Goal: Navigation & Orientation: Find specific page/section

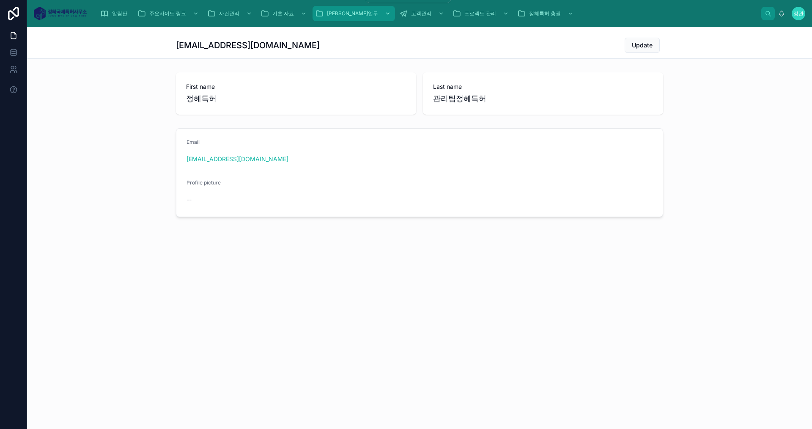
click at [343, 15] on span "[PERSON_NAME]업무" at bounding box center [352, 13] width 51 height 7
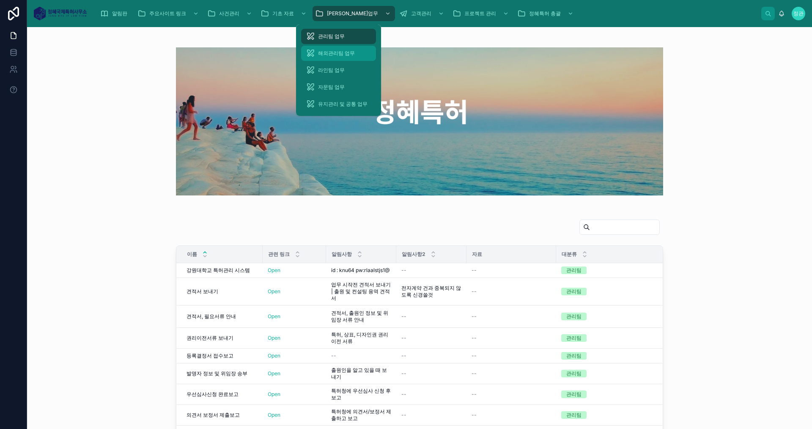
click at [336, 54] on span "해외관리팀 업무" at bounding box center [336, 53] width 37 height 7
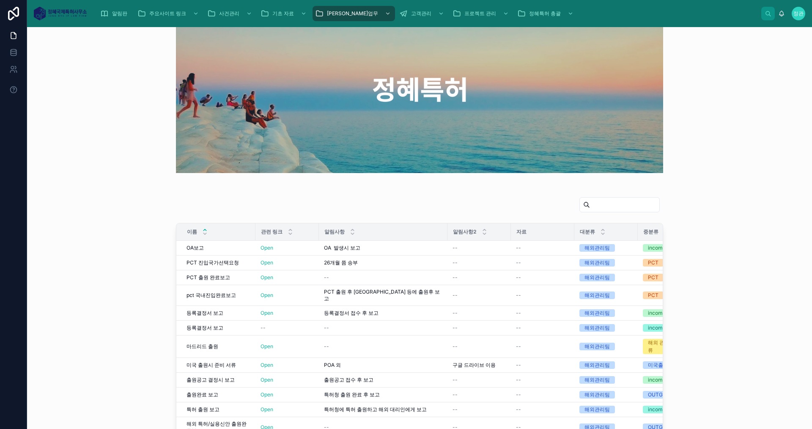
scroll to position [42, 0]
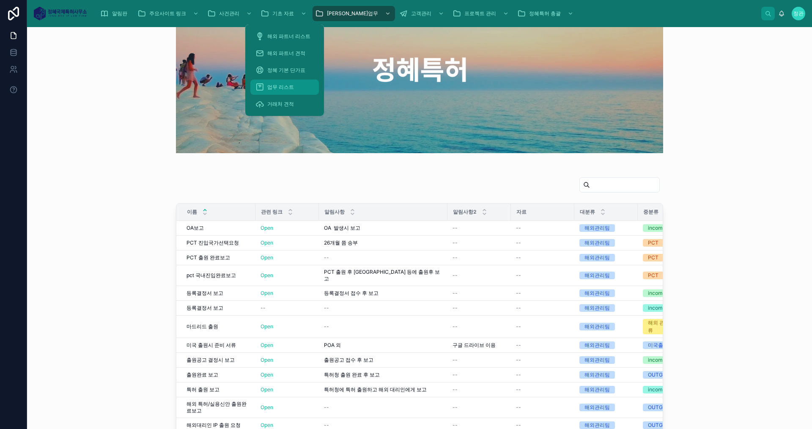
click at [278, 80] on link "업무 리스트" at bounding box center [284, 86] width 68 height 15
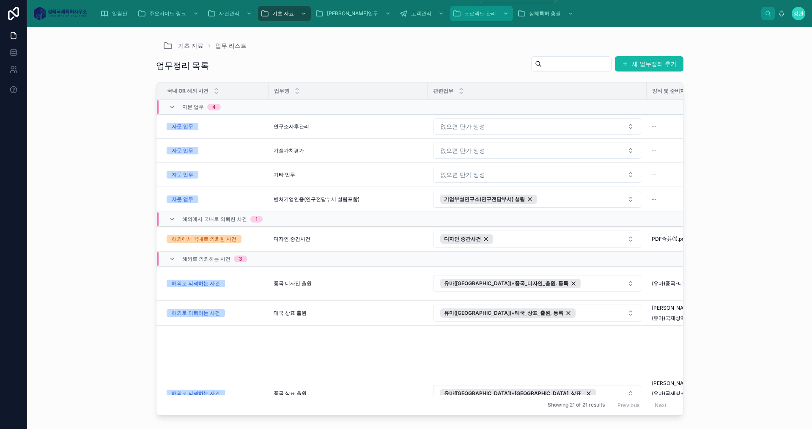
click at [392, 16] on span "프로젝트 관리" at bounding box center [480, 13] width 32 height 7
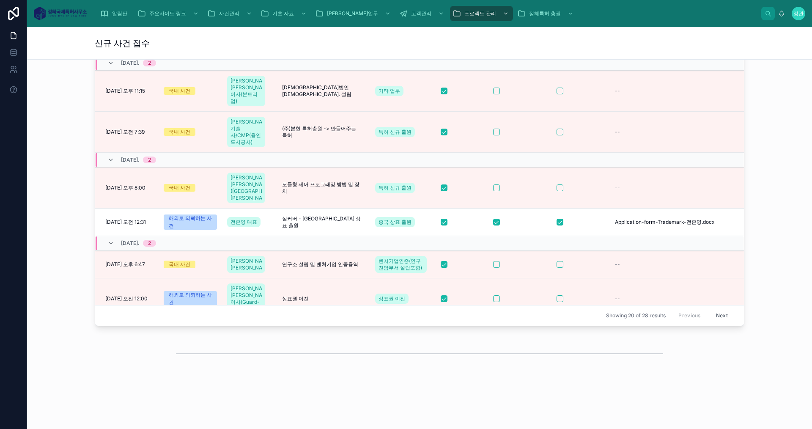
scroll to position [611, 0]
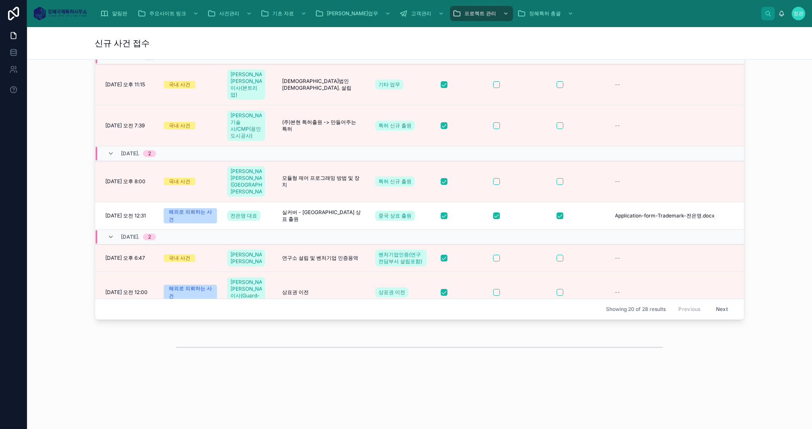
click at [392, 309] on button "Next" at bounding box center [722, 309] width 24 height 13
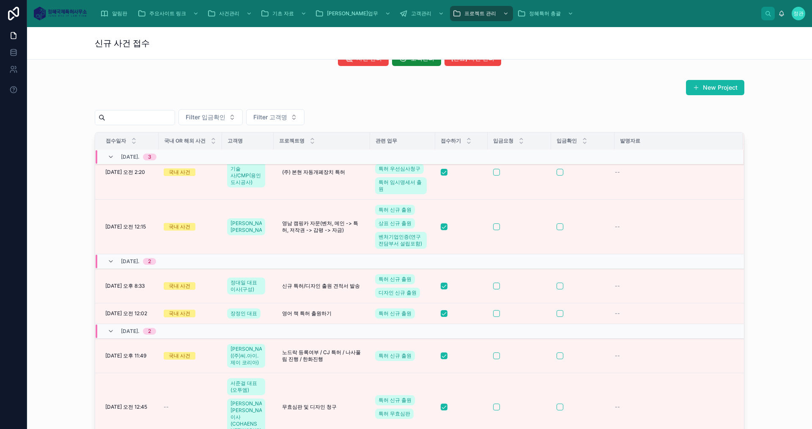
scroll to position [611, 0]
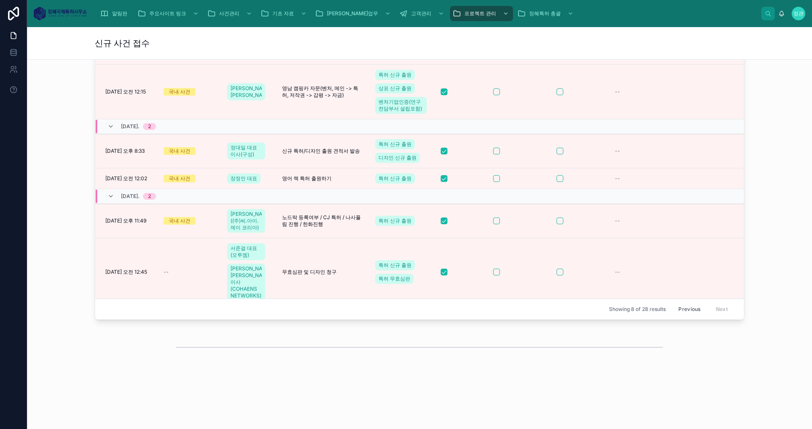
click at [392, 310] on button "Previous" at bounding box center [689, 309] width 34 height 13
